Goal: Obtain resource: Obtain resource

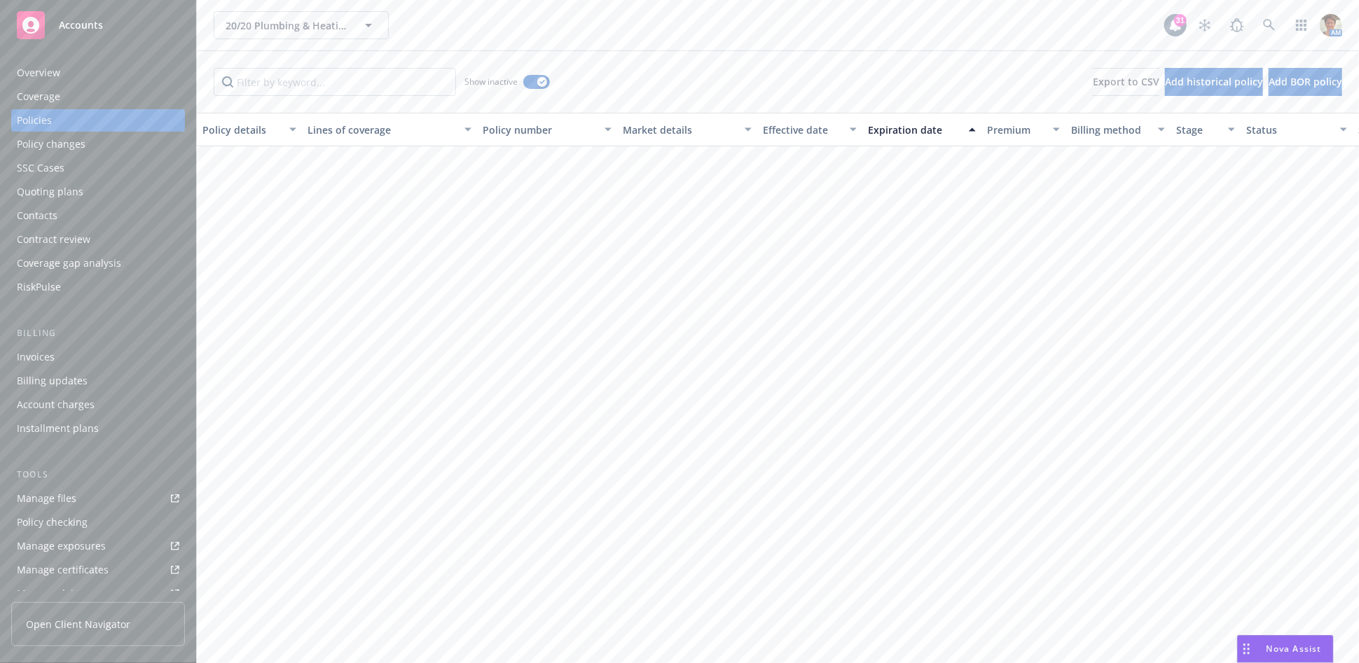
scroll to position [4012, 0]
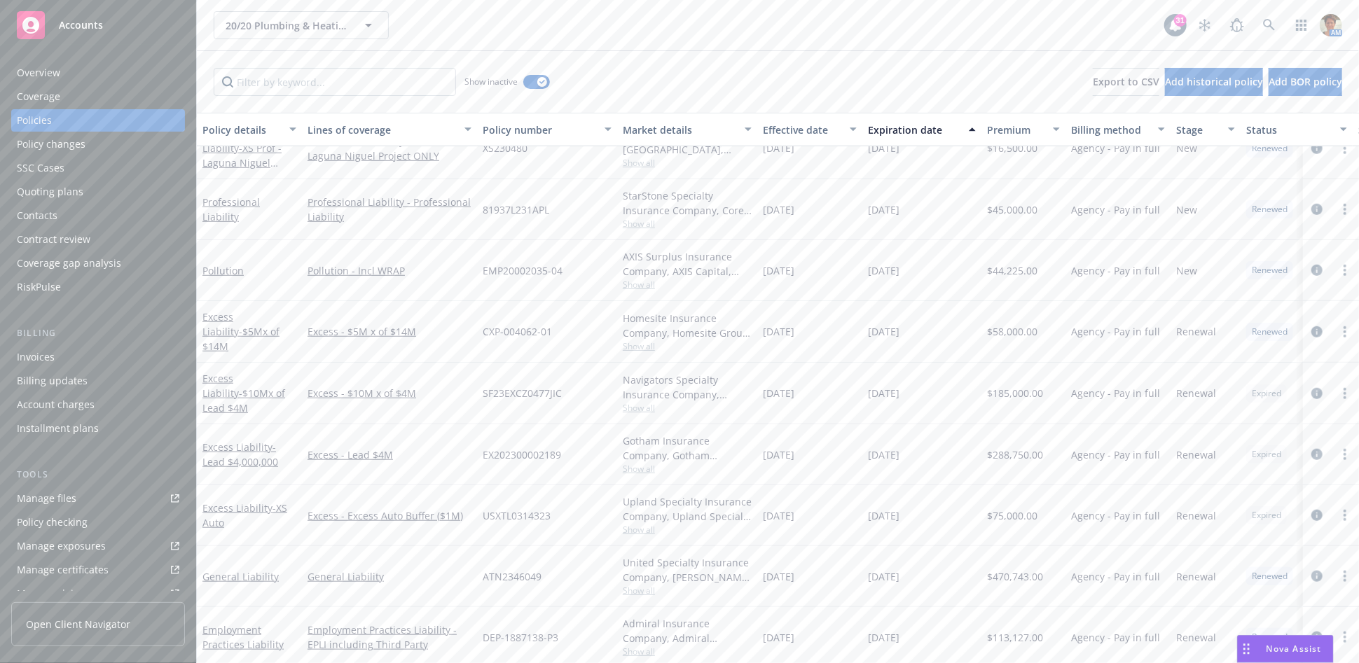
click at [60, 501] on div "Manage files" at bounding box center [47, 498] width 60 height 22
click at [64, 79] on div "Overview" at bounding box center [98, 73] width 162 height 22
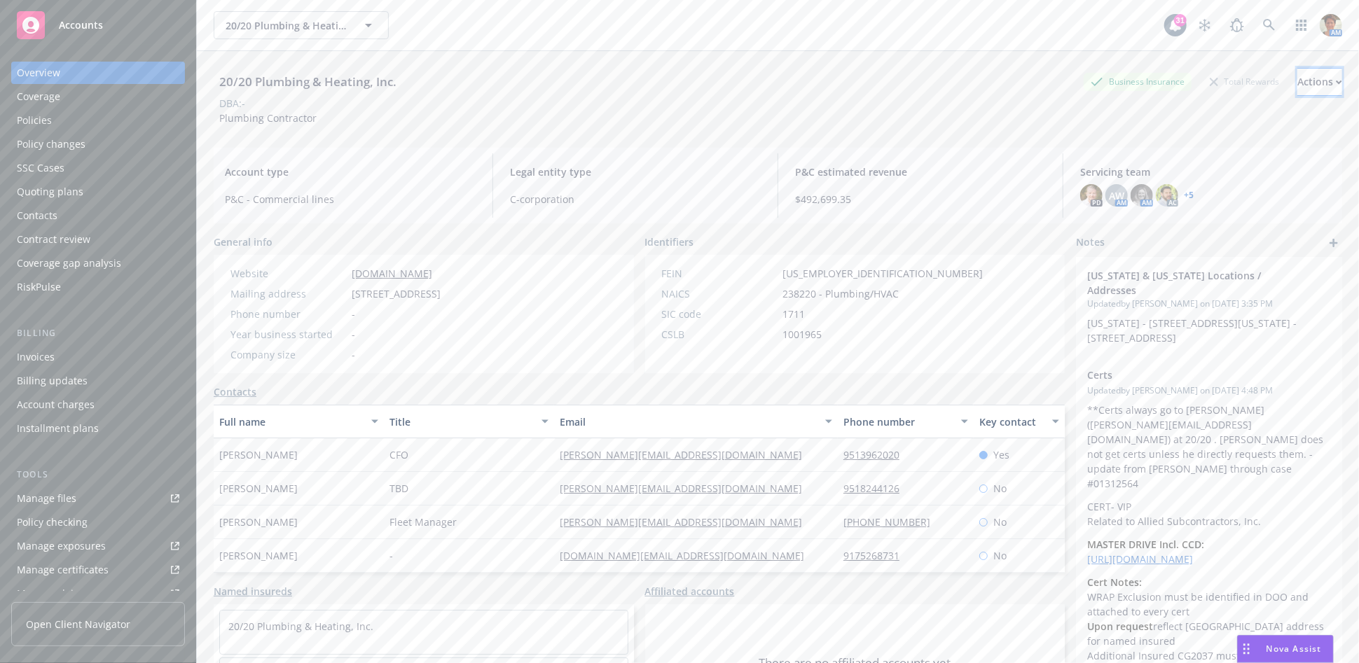
click at [1297, 83] on div "Actions" at bounding box center [1319, 82] width 45 height 27
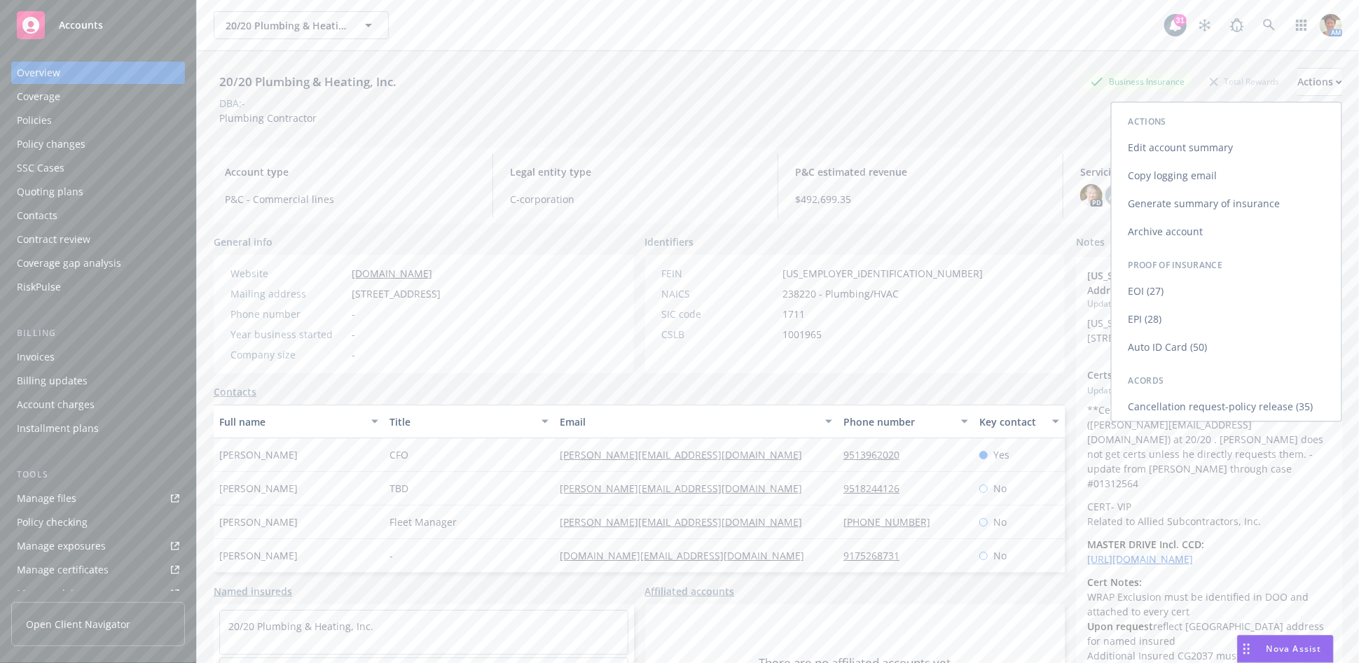
click at [1130, 174] on link "Copy logging email" at bounding box center [1226, 176] width 230 height 28
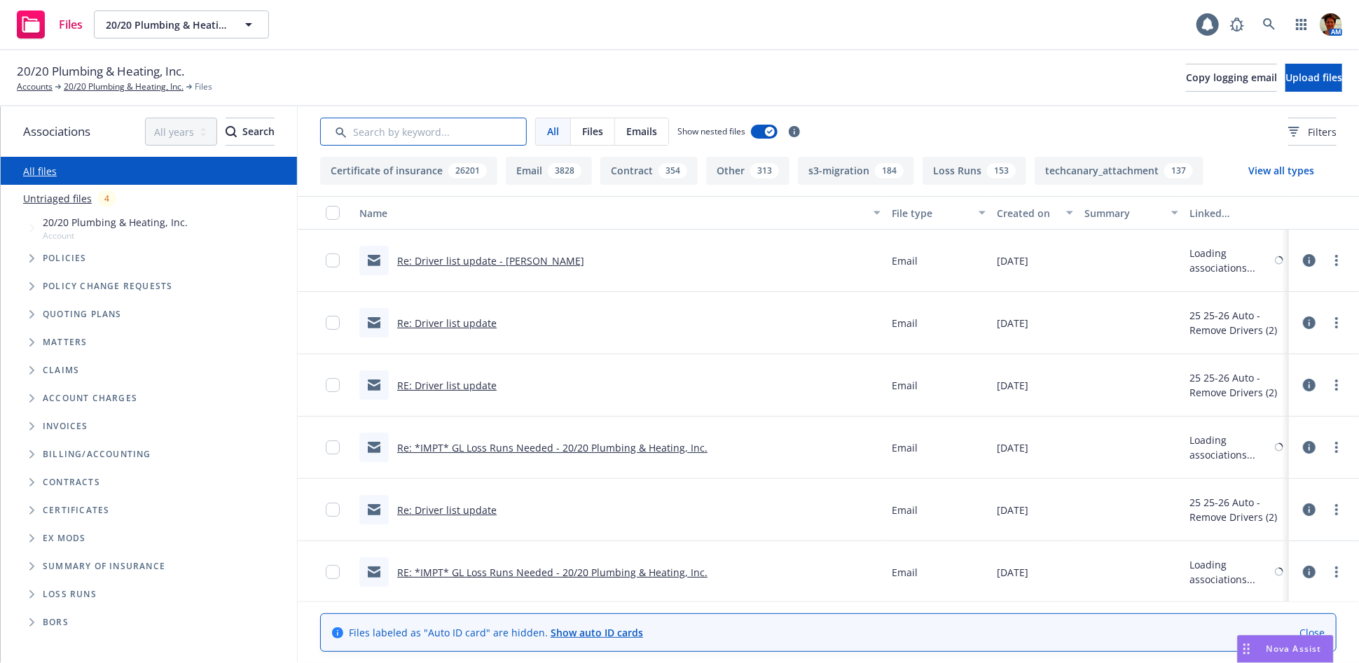
click at [407, 132] on input "Search by keyword..." at bounding box center [423, 132] width 207 height 28
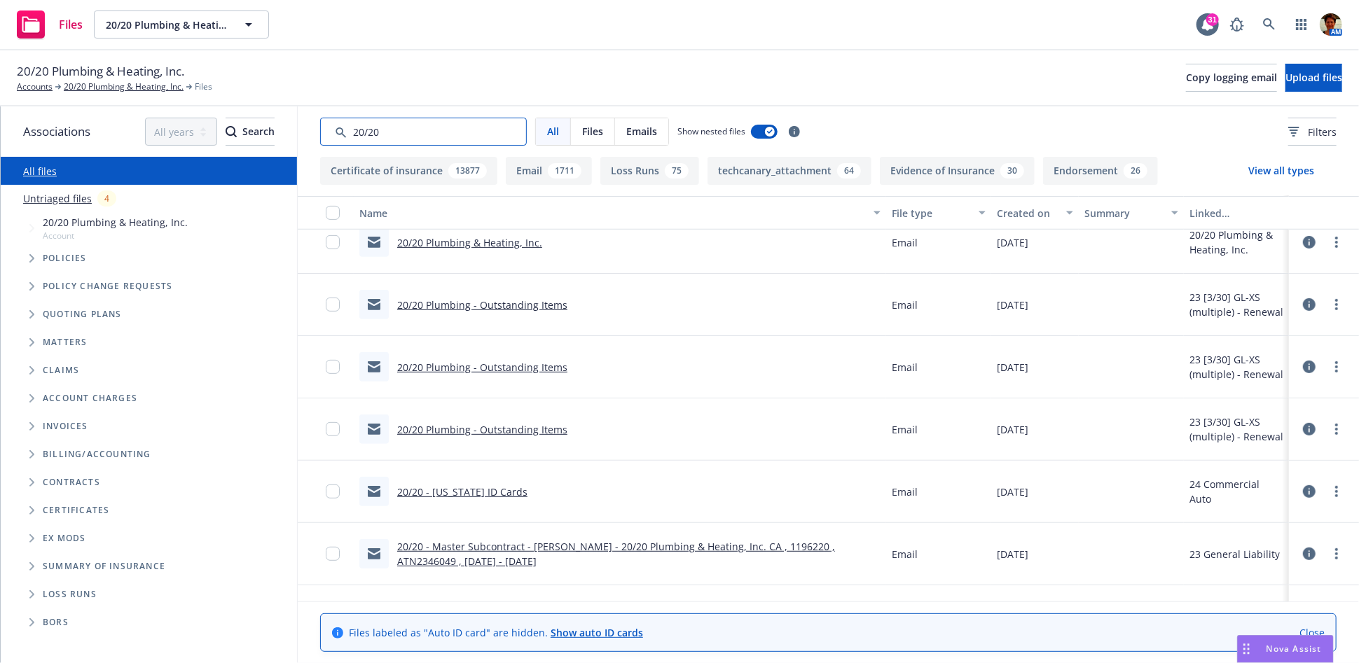
scroll to position [78, 0]
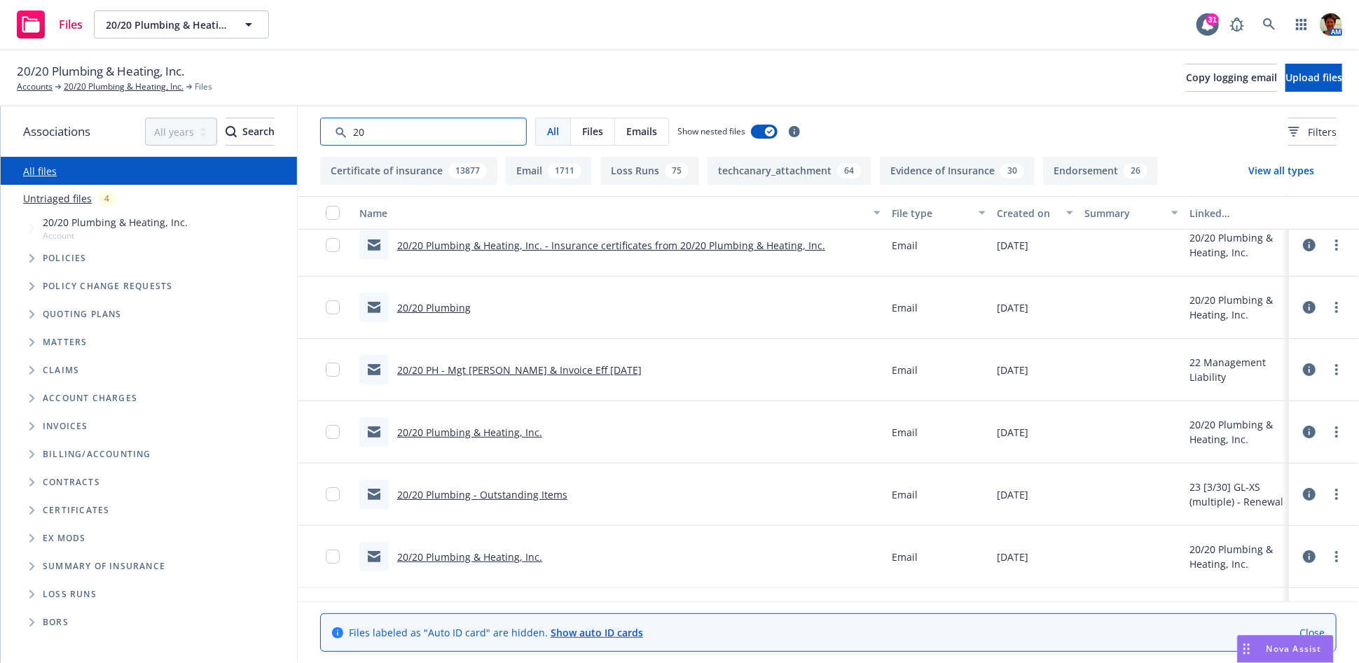
type input "2"
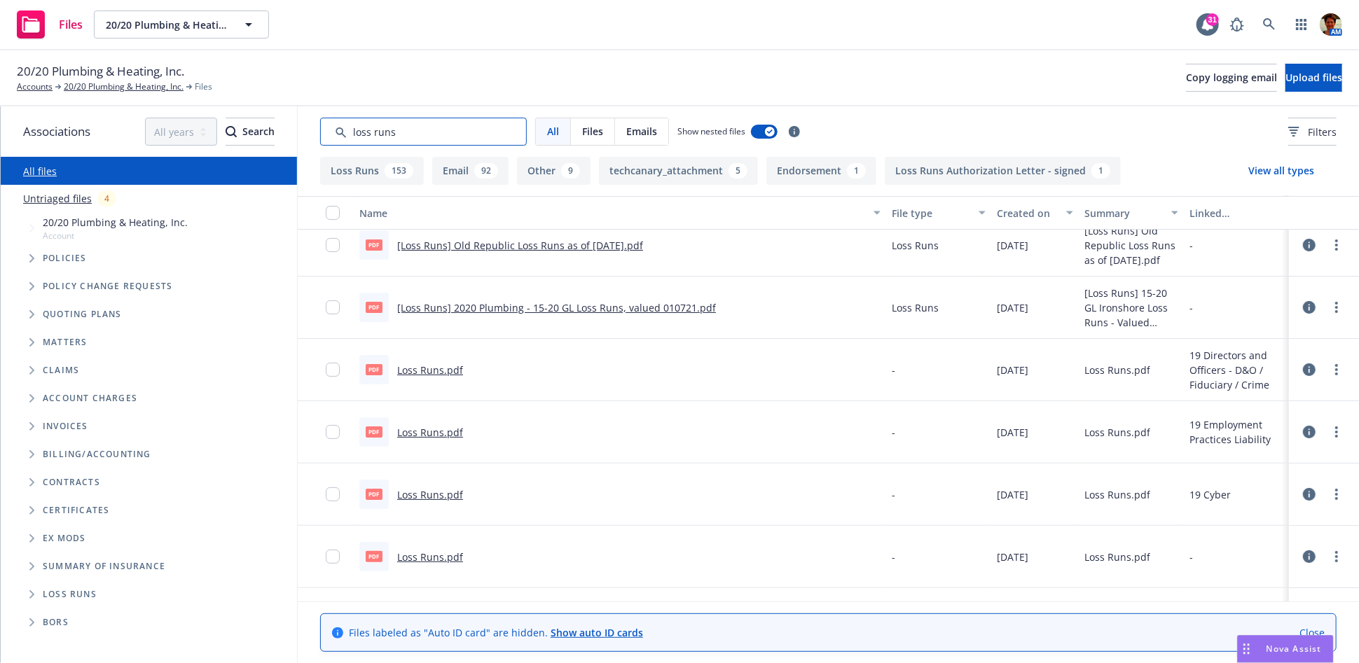
type input "loss runs"
click at [446, 303] on link "[Loss Runs] 2020 Plumbing - 15-20 GL Loss Runs, valued 010721.pdf" at bounding box center [556, 307] width 319 height 13
